Goal: Information Seeking & Learning: Learn about a topic

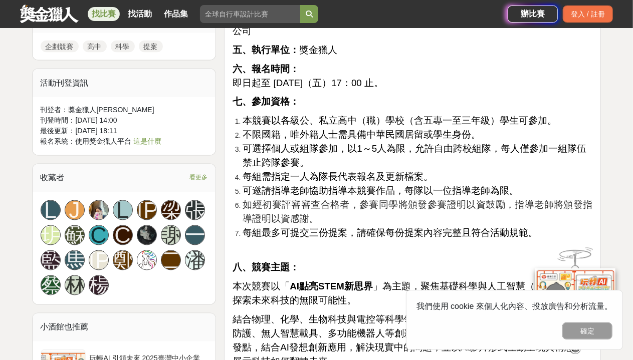
scroll to position [873, 0]
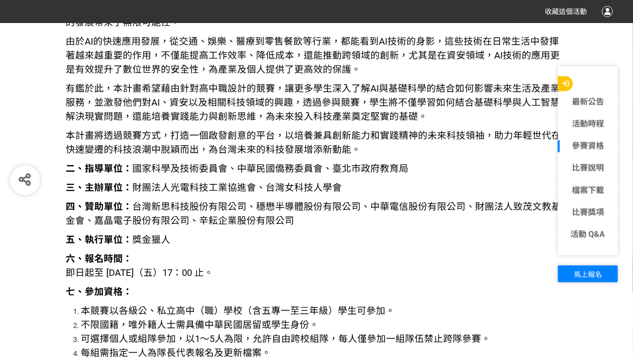
click at [584, 140] on link "參賽資格" at bounding box center [588, 146] width 60 height 12
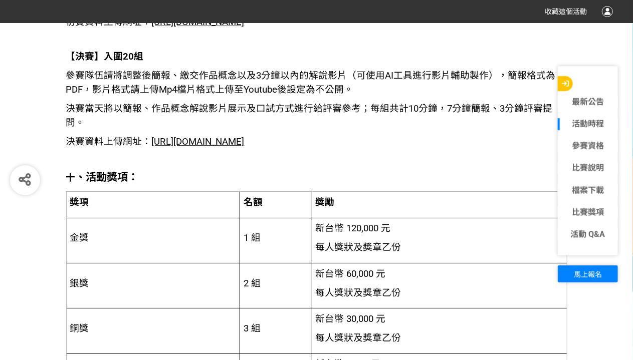
scroll to position [1773, 0]
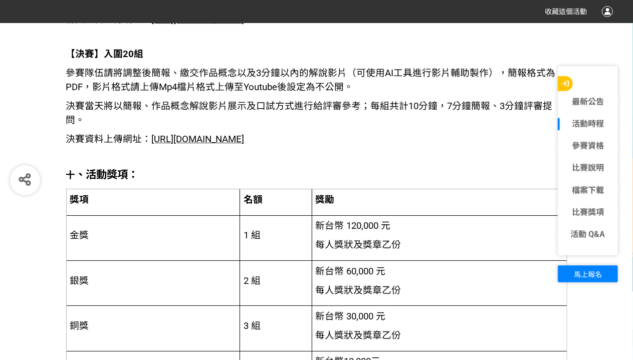
click at [562, 79] on button "button" at bounding box center [565, 83] width 15 height 15
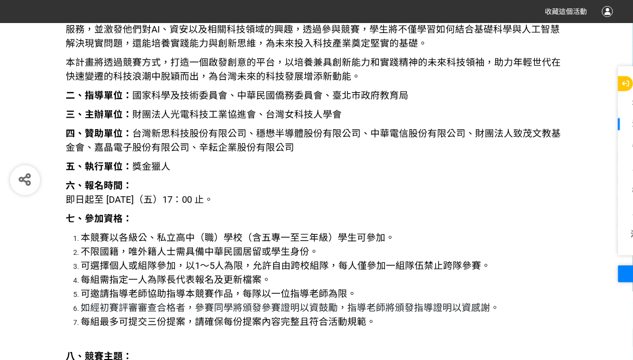
scroll to position [1182, 0]
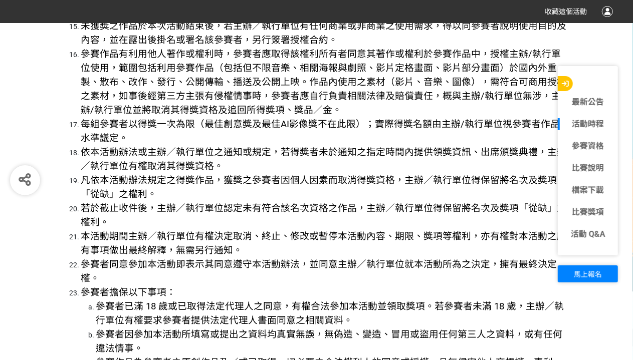
scroll to position [3643, 0]
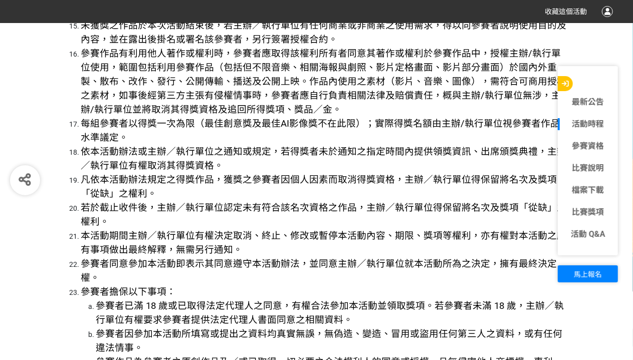
click at [563, 81] on icon "button" at bounding box center [565, 83] width 7 height 7
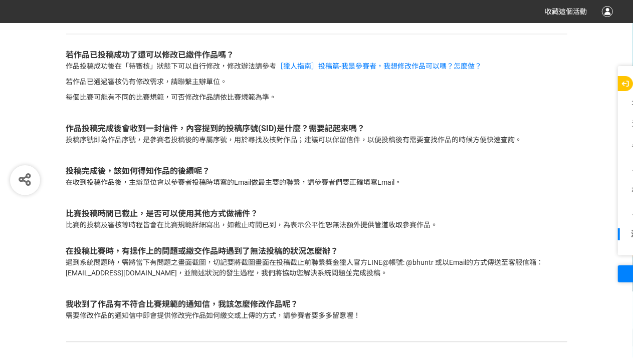
scroll to position [4829, 0]
